Goal: Transaction & Acquisition: Purchase product/service

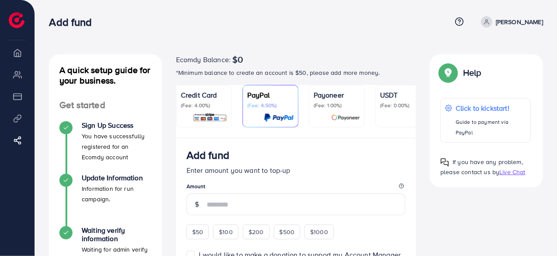
scroll to position [44, 0]
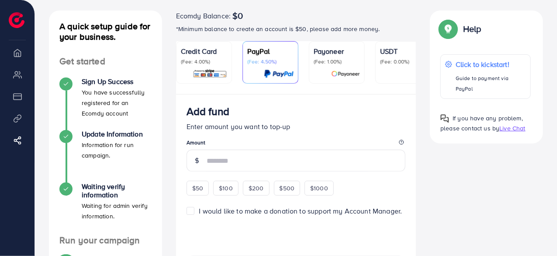
click at [206, 62] on p "(Fee: 4.00%)" at bounding box center [204, 61] width 46 height 7
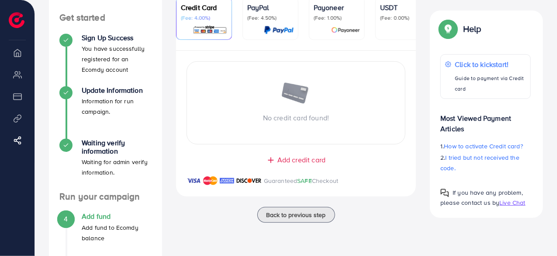
scroll to position [131, 0]
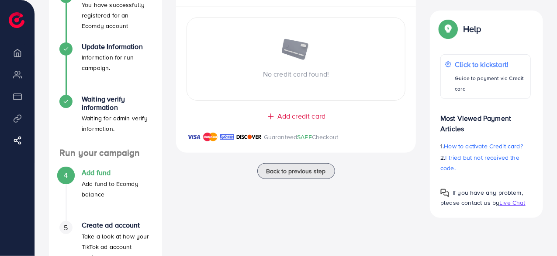
click at [292, 115] on span "Add credit card" at bounding box center [301, 116] width 48 height 10
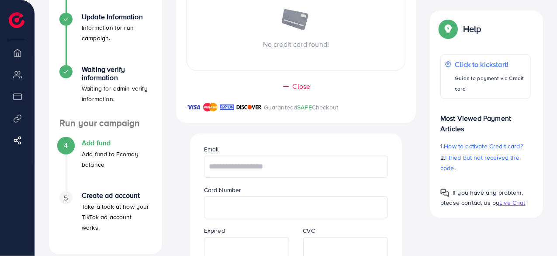
scroll to position [175, 0]
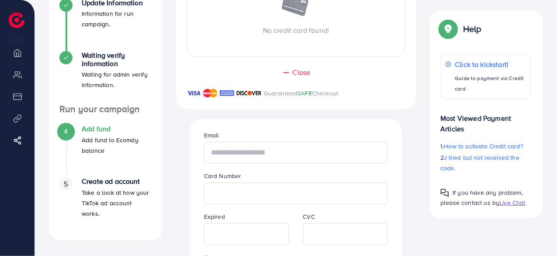
click at [267, 152] on input "text" at bounding box center [296, 153] width 184 height 22
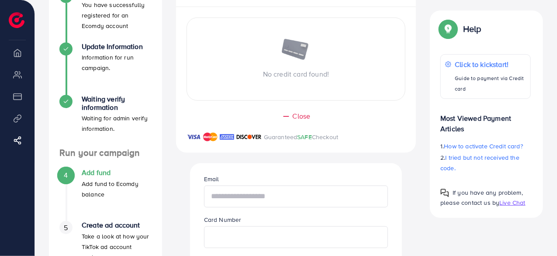
scroll to position [87, 0]
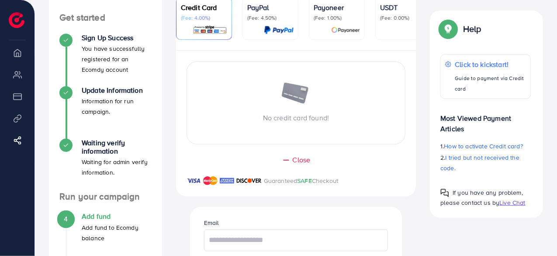
click at [292, 160] on div "Close" at bounding box center [296, 160] width 205 height 10
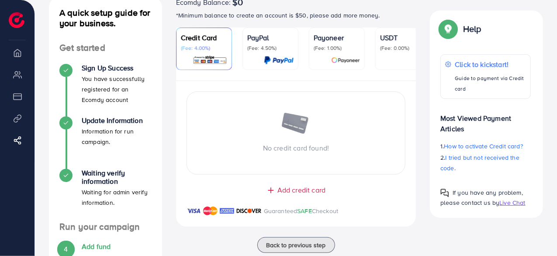
scroll to position [44, 0]
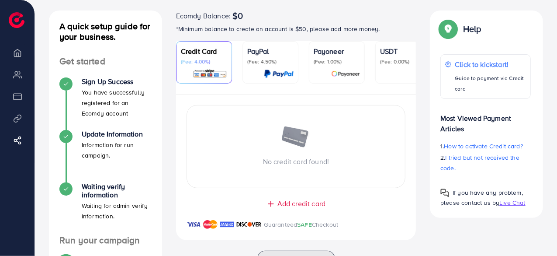
click at [201, 51] on p "Credit Card" at bounding box center [204, 51] width 46 height 10
click at [307, 205] on span "Add credit card" at bounding box center [301, 203] width 48 height 10
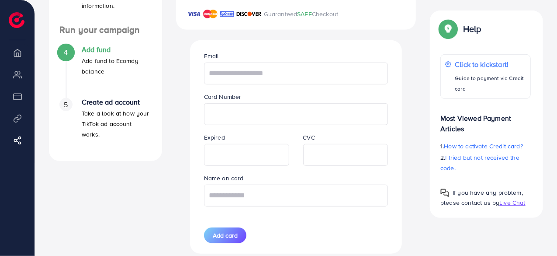
scroll to position [262, 0]
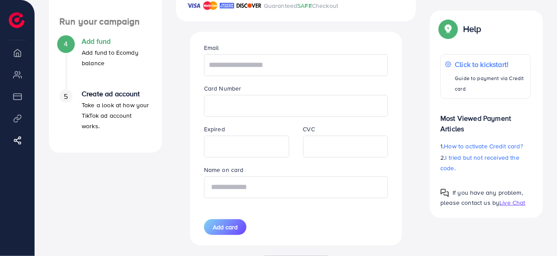
click at [232, 187] on input "text" at bounding box center [296, 187] width 184 height 22
click at [227, 68] on input "text" at bounding box center [296, 65] width 184 height 22
paste input "**********"
type input "**********"
click at [192, 112] on div "**********" at bounding box center [296, 138] width 212 height 213
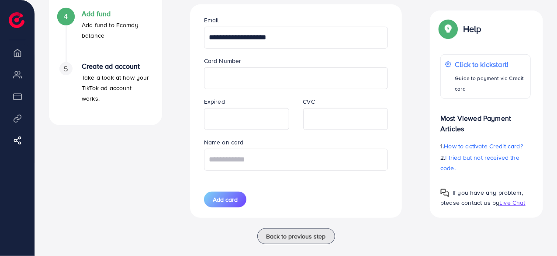
scroll to position [303, 0]
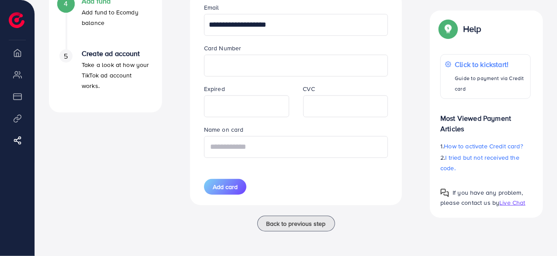
drag, startPoint x: 252, startPoint y: 149, endPoint x: 257, endPoint y: 158, distance: 10.6
click at [252, 149] on input "text" at bounding box center [296, 147] width 184 height 22
type input "******"
drag, startPoint x: 225, startPoint y: 188, endPoint x: 225, endPoint y: 201, distance: 12.7
click at [225, 188] on span "Add card" at bounding box center [225, 186] width 25 height 9
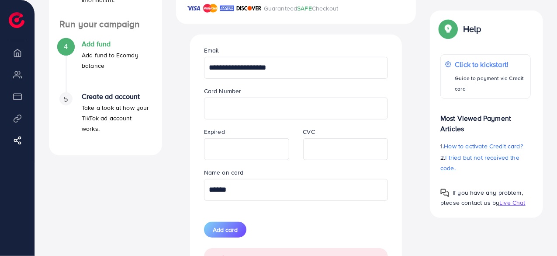
scroll to position [347, 0]
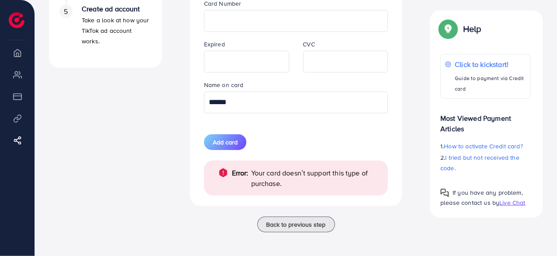
click at [218, 145] on span "Add card" at bounding box center [225, 142] width 25 height 9
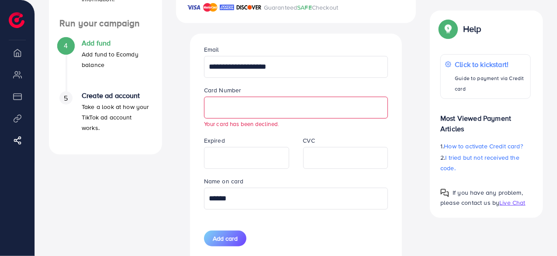
scroll to position [259, 0]
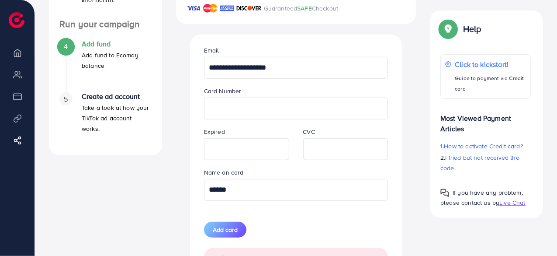
click at [204, 106] on div at bounding box center [296, 108] width 184 height 22
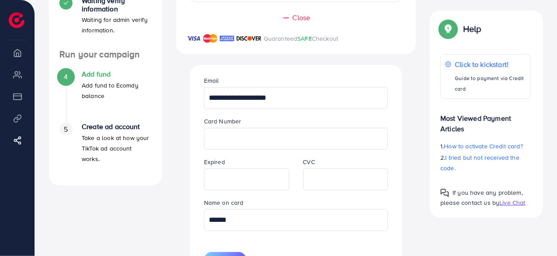
scroll to position [216, 0]
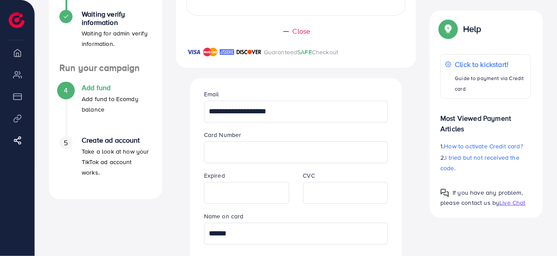
click at [188, 160] on div "**********" at bounding box center [296, 202] width 226 height 248
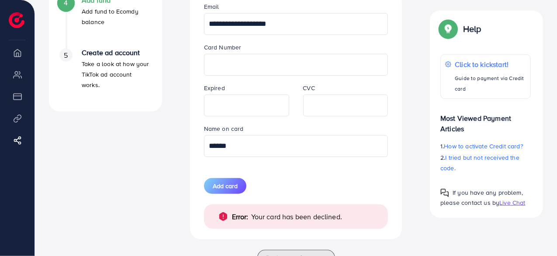
scroll to position [338, 0]
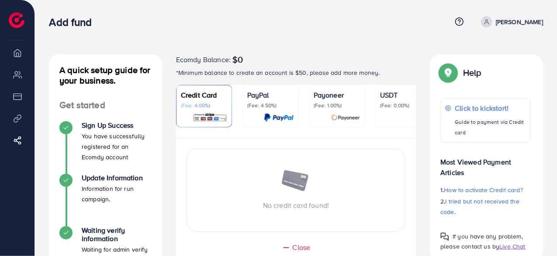
click at [211, 105] on p "(Fee: 4.00%)" at bounding box center [204, 105] width 46 height 7
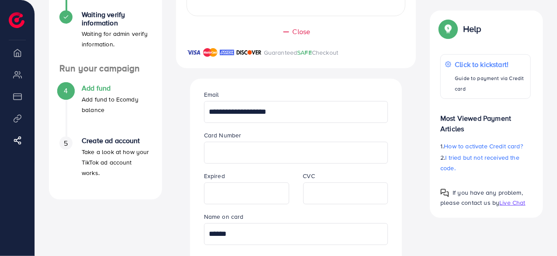
scroll to position [218, 0]
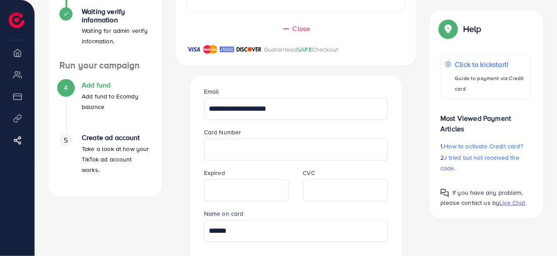
drag, startPoint x: 287, startPoint y: 114, endPoint x: 204, endPoint y: 108, distance: 82.3
click at [204, 108] on input "**********" at bounding box center [296, 109] width 184 height 22
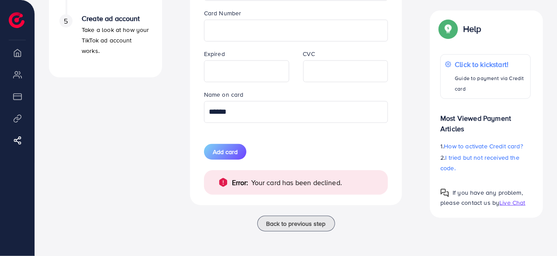
scroll to position [338, 0]
drag, startPoint x: 223, startPoint y: 115, endPoint x: 205, endPoint y: 113, distance: 18.4
click at [204, 113] on input "******" at bounding box center [296, 112] width 184 height 22
click at [268, 225] on span "Back to previous step" at bounding box center [295, 223] width 59 height 9
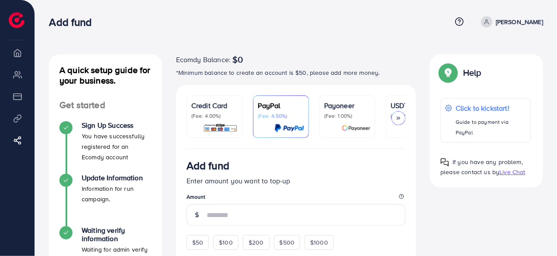
click at [221, 114] on p "(Fee: 4.00%)" at bounding box center [214, 115] width 46 height 7
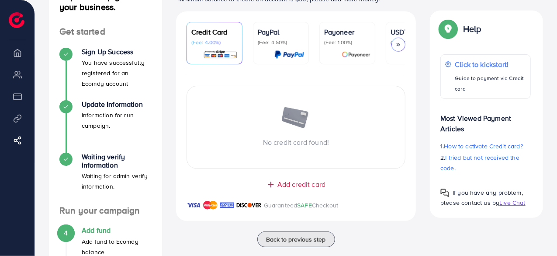
scroll to position [131, 0]
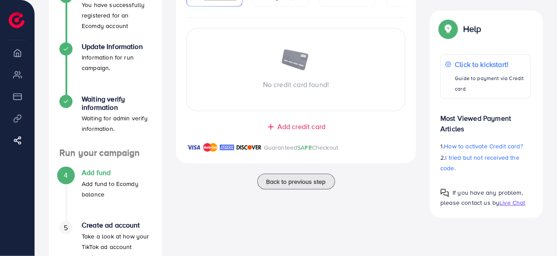
click at [284, 130] on span "Add credit card" at bounding box center [301, 126] width 48 height 10
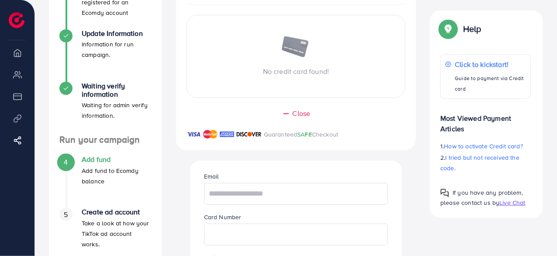
scroll to position [8, 0]
